Goal: Information Seeking & Learning: Learn about a topic

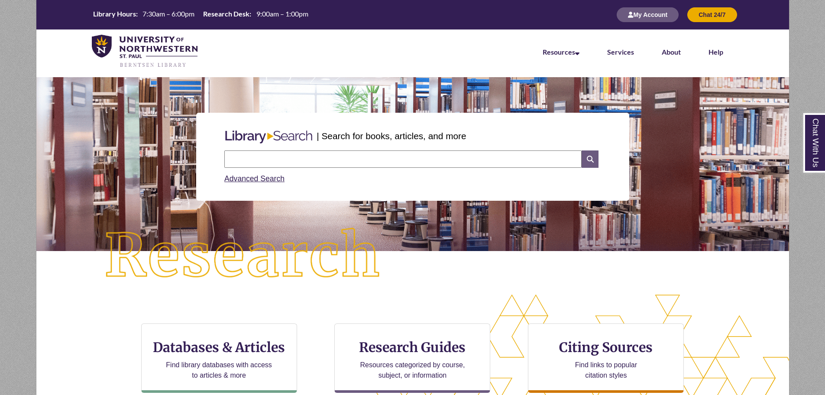
click at [593, 166] on icon at bounding box center [590, 158] width 16 height 17
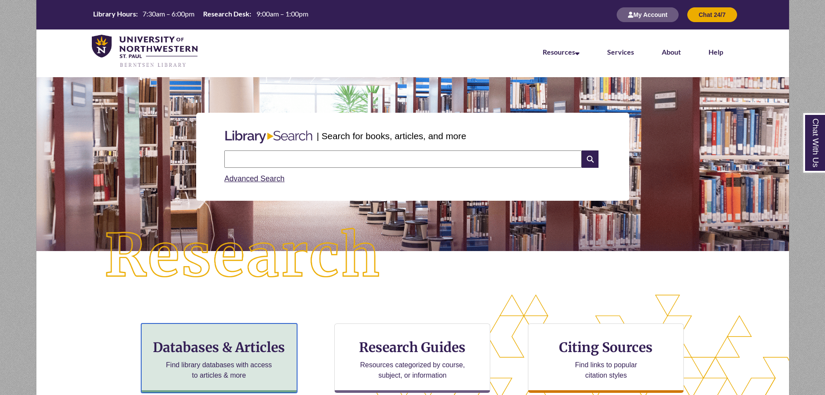
click at [249, 346] on h3 "Databases & Articles" at bounding box center [219, 347] width 141 height 16
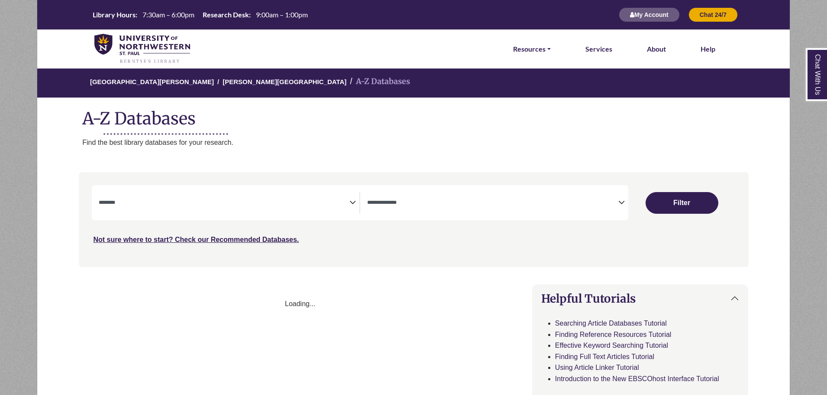
select select "Database Subject Filter"
select select "Database Types Filter"
select select "Database Subject Filter"
select select "Database Types Filter"
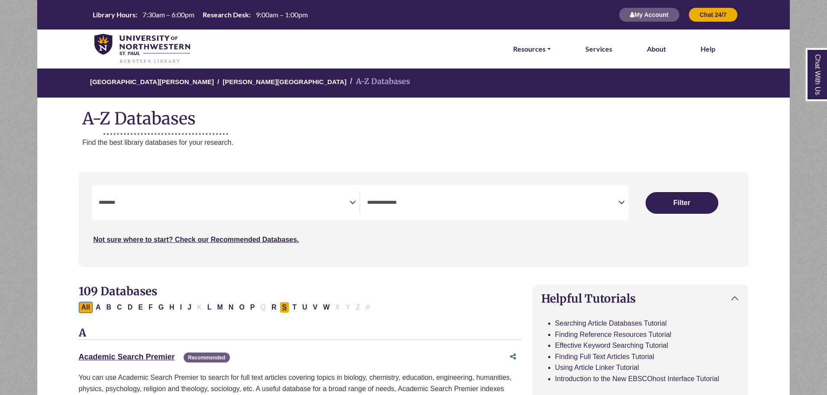
click at [287, 308] on button "S" at bounding box center [285, 306] width 10 height 11
select select "Database Subject Filter"
select select "Database Types Filter"
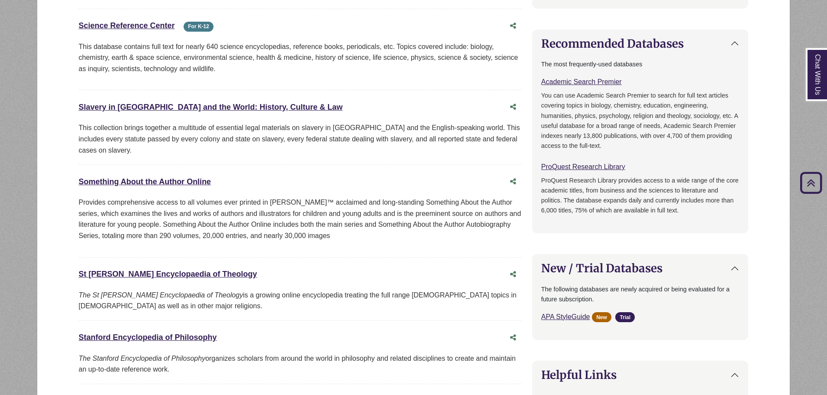
scroll to position [476, 0]
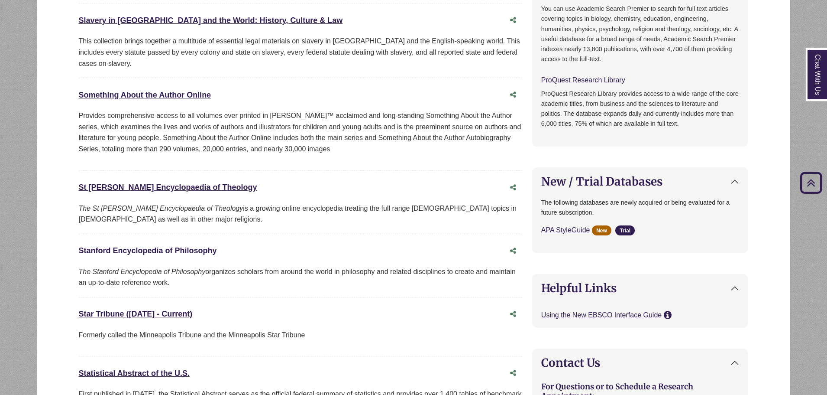
click at [205, 251] on link "Stanford Encyclopedia of Philosophy This link opens in a new window" at bounding box center [148, 250] width 138 height 9
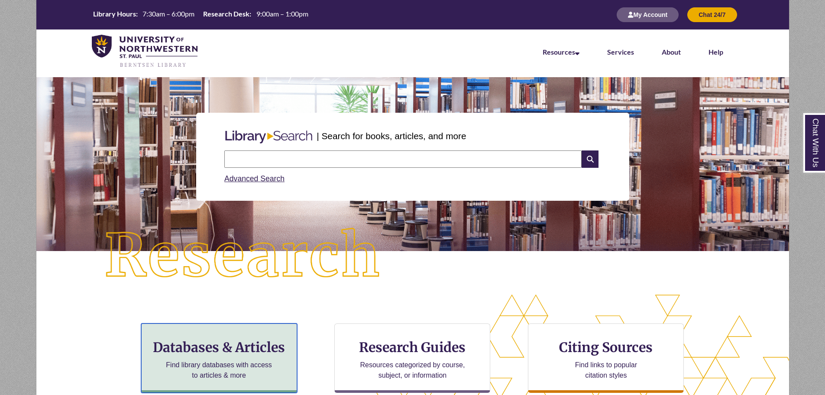
click at [244, 346] on h3 "Databases & Articles" at bounding box center [219, 347] width 141 height 16
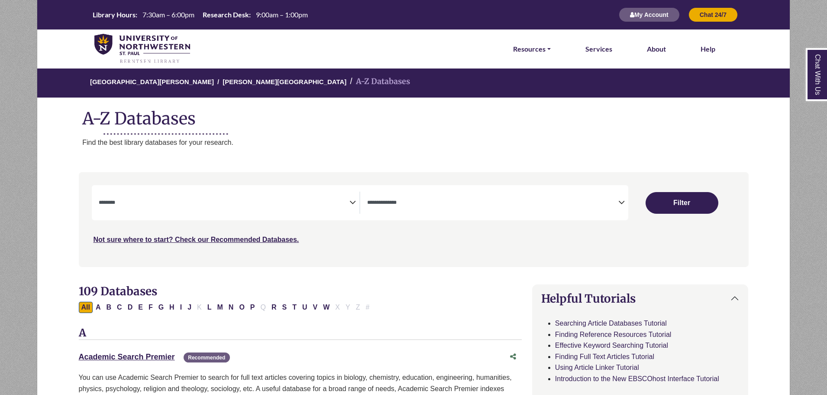
select select "Database Subject Filter"
select select "Database Types Filter"
click at [285, 308] on button "S" at bounding box center [285, 306] width 10 height 11
select select "Database Subject Filter"
select select "Database Types Filter"
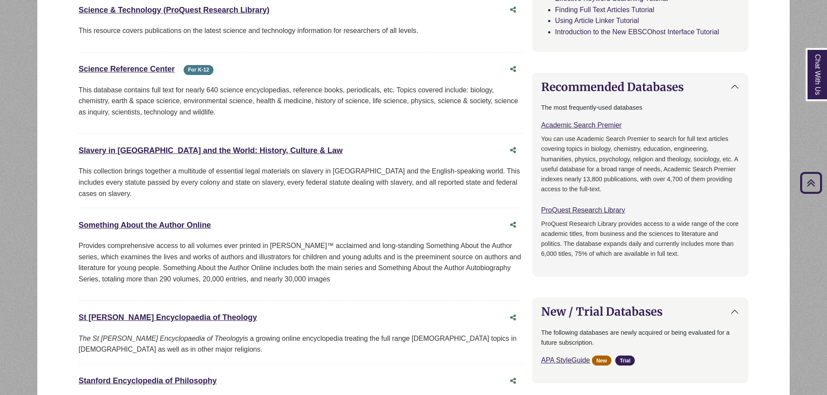
scroll to position [520, 0]
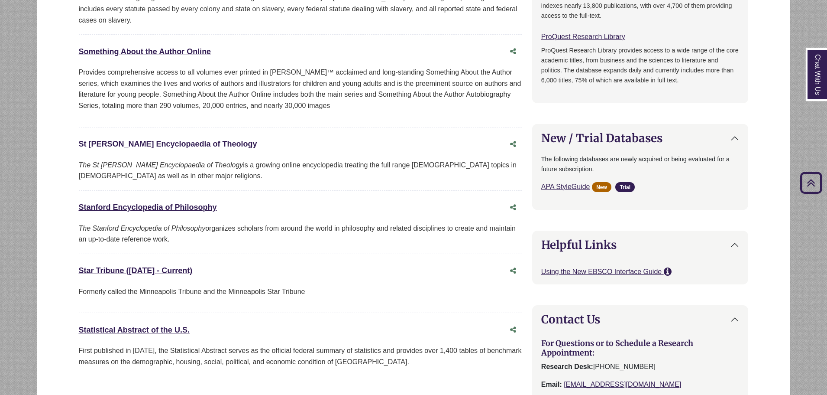
click at [161, 141] on link "St Andrews Encyclopaedia of Theology This link opens in a new window" at bounding box center [168, 143] width 178 height 9
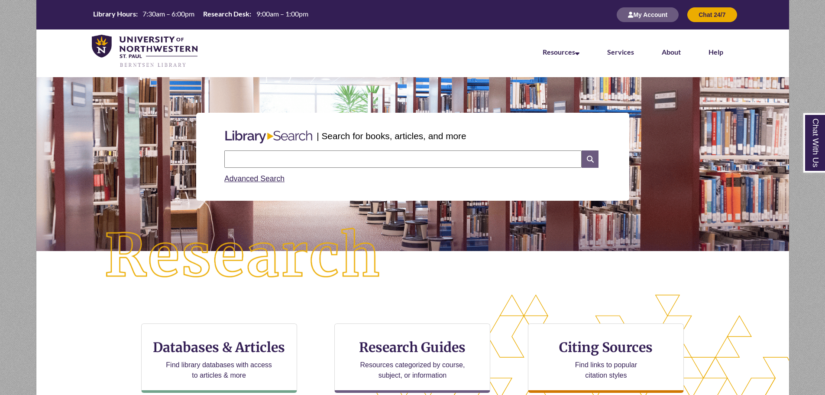
click at [592, 160] on icon at bounding box center [590, 158] width 16 height 17
